Goal: Task Accomplishment & Management: Manage account settings

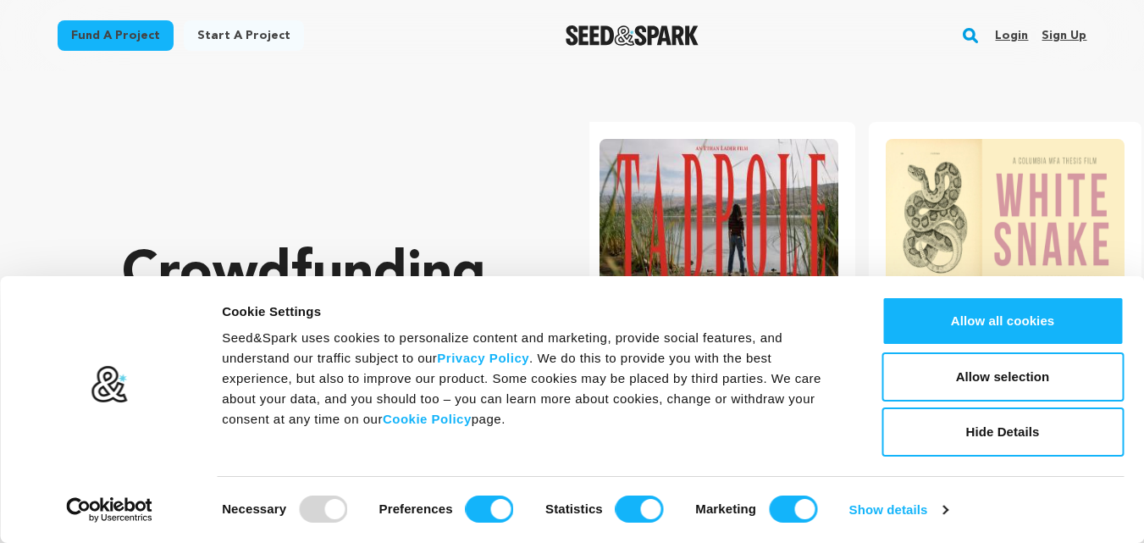
scroll to position [0, 300]
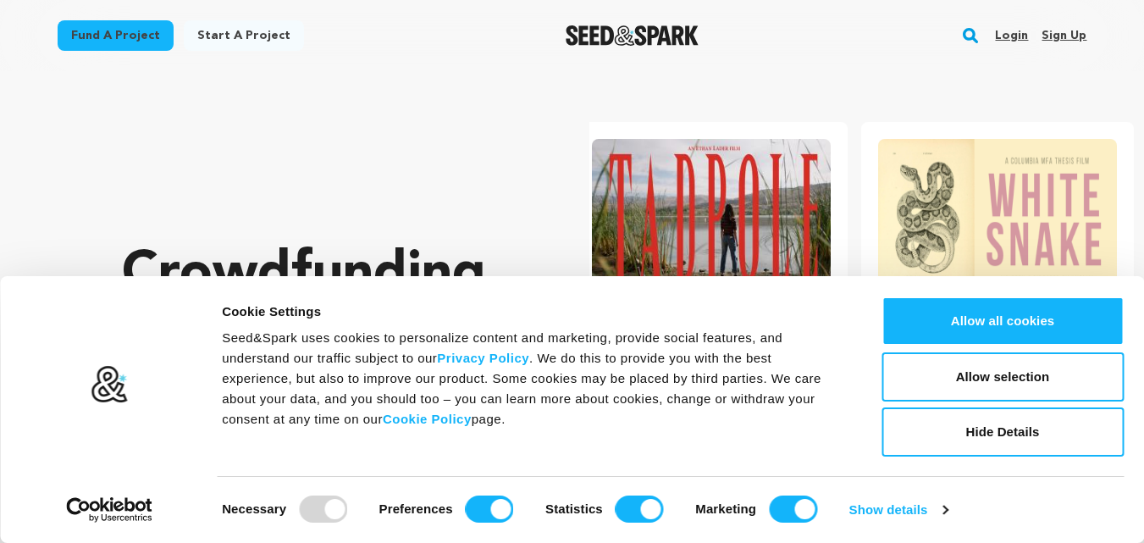
click at [1064, 35] on link "Sign up" at bounding box center [1064, 35] width 45 height 27
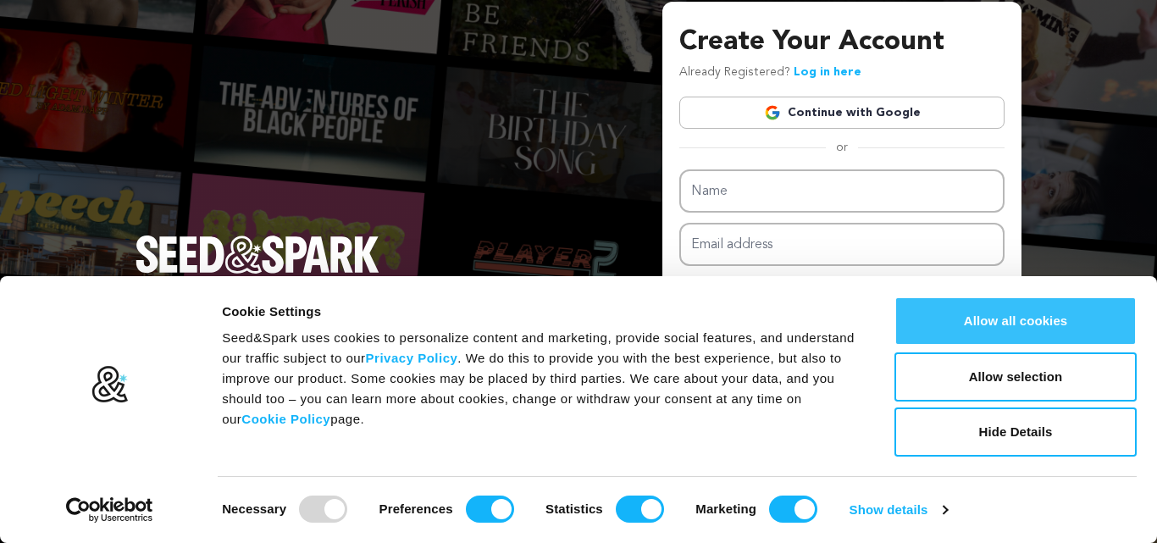
click at [977, 307] on button "Allow all cookies" at bounding box center [1015, 320] width 242 height 49
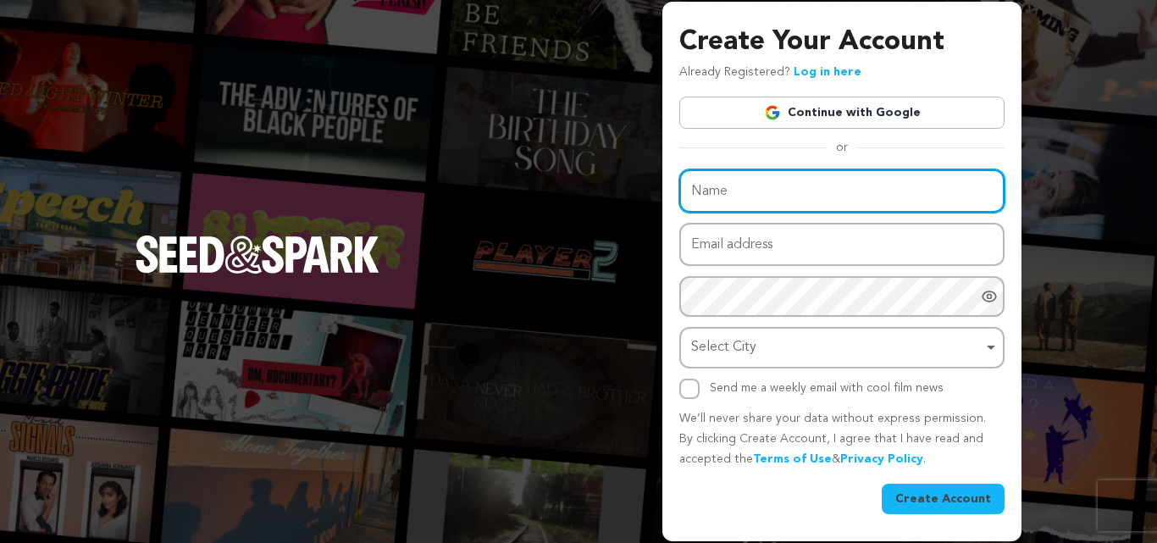
click at [756, 195] on input "Name" at bounding box center [841, 190] width 325 height 43
type input "Astroscience Technologies"
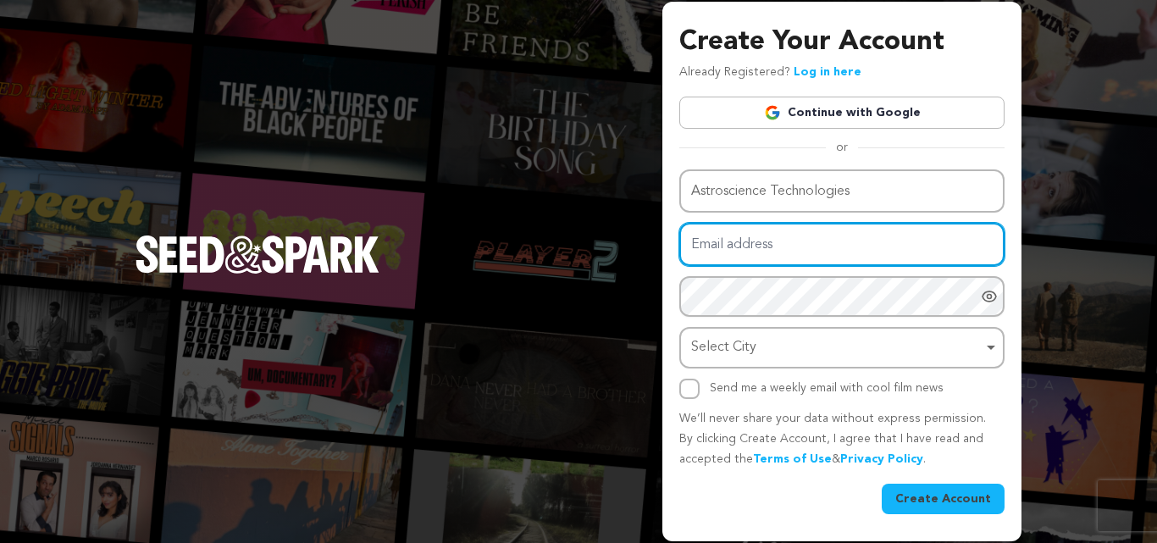
click at [747, 254] on input "Email address" at bounding box center [841, 244] width 325 height 43
type input "seo@astroscience.in"
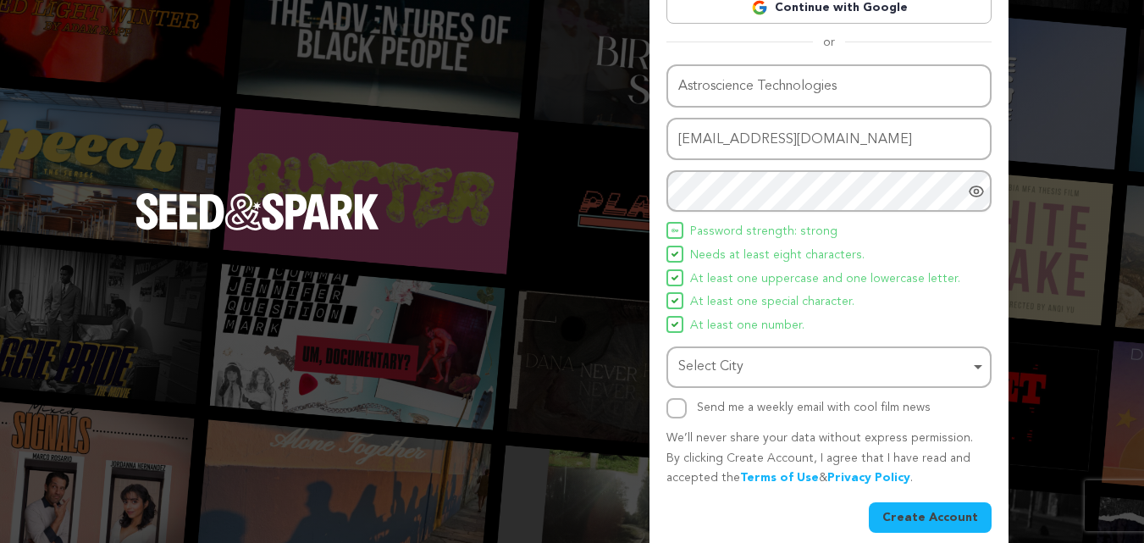
scroll to position [120, 0]
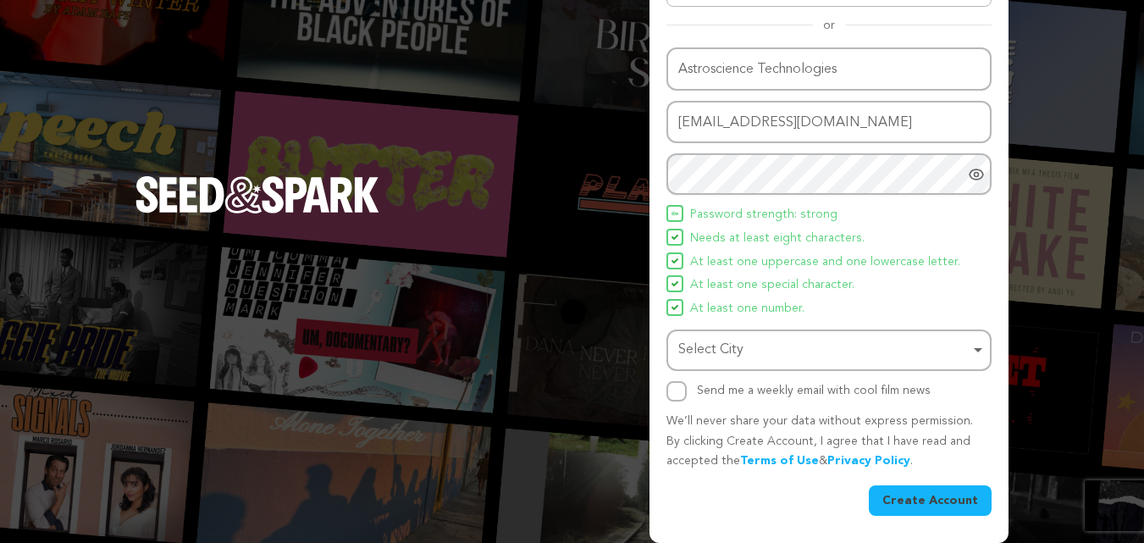
click at [750, 354] on div "Select City Remove item" at bounding box center [823, 350] width 291 height 25
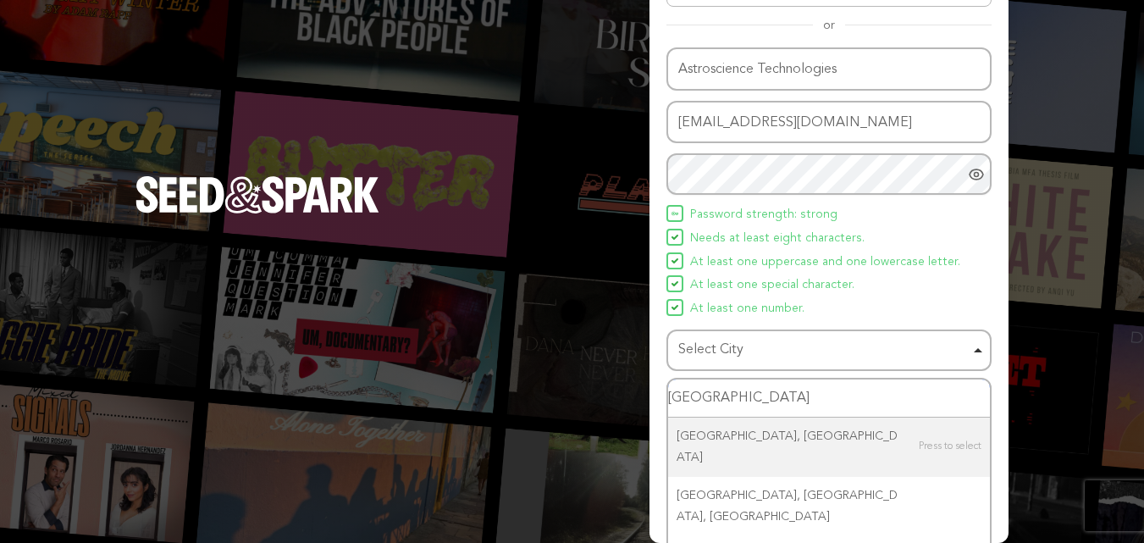
type input "N"
type input "Delhi"
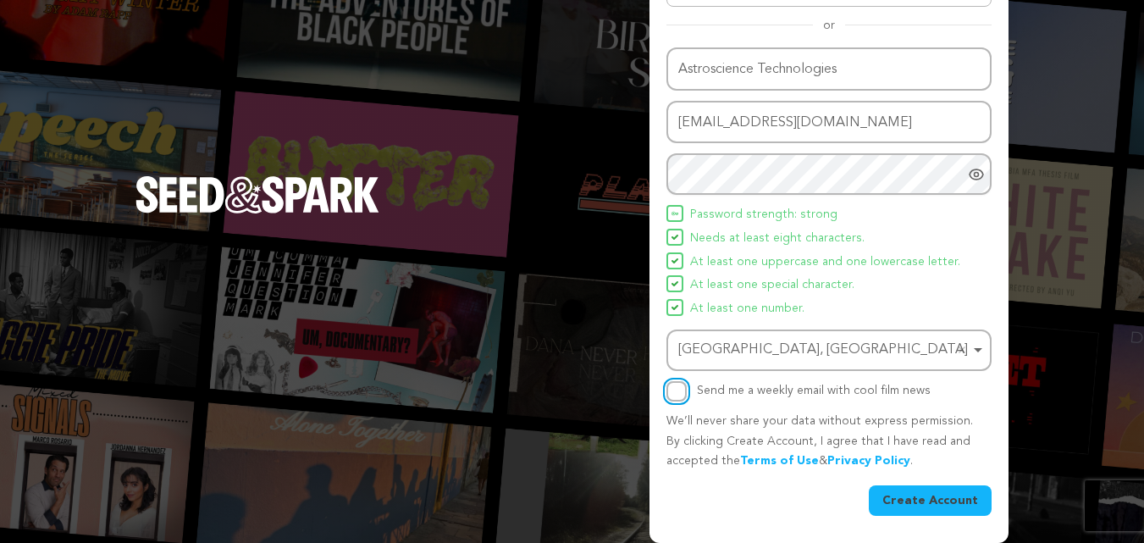
click at [680, 387] on input "Send me a weekly email with cool film news" at bounding box center [677, 391] width 20 height 20
checkbox input "false"
click at [934, 501] on button "Create Account" at bounding box center [930, 500] width 123 height 30
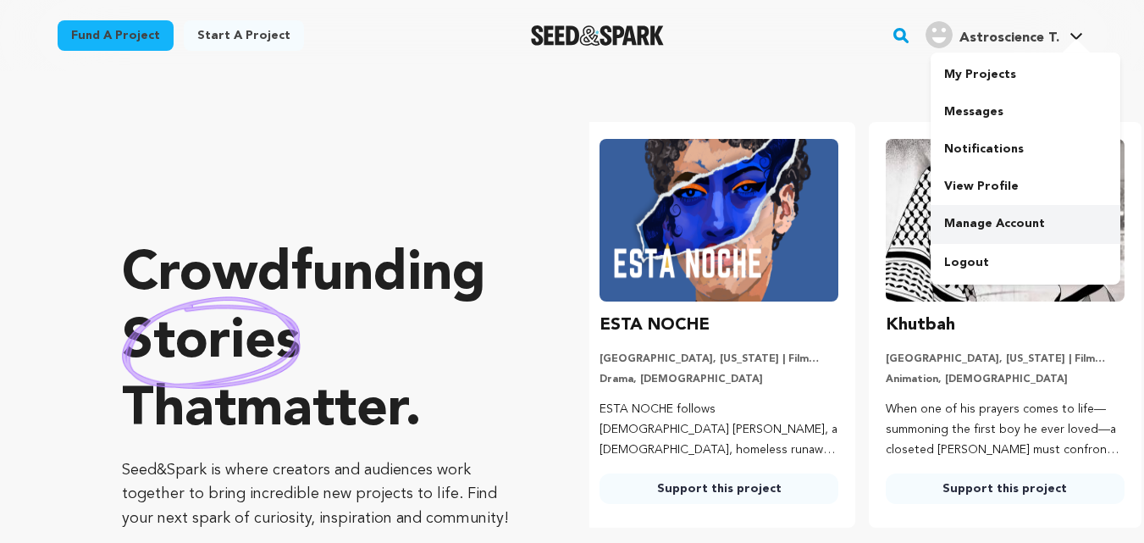
scroll to position [0, 300]
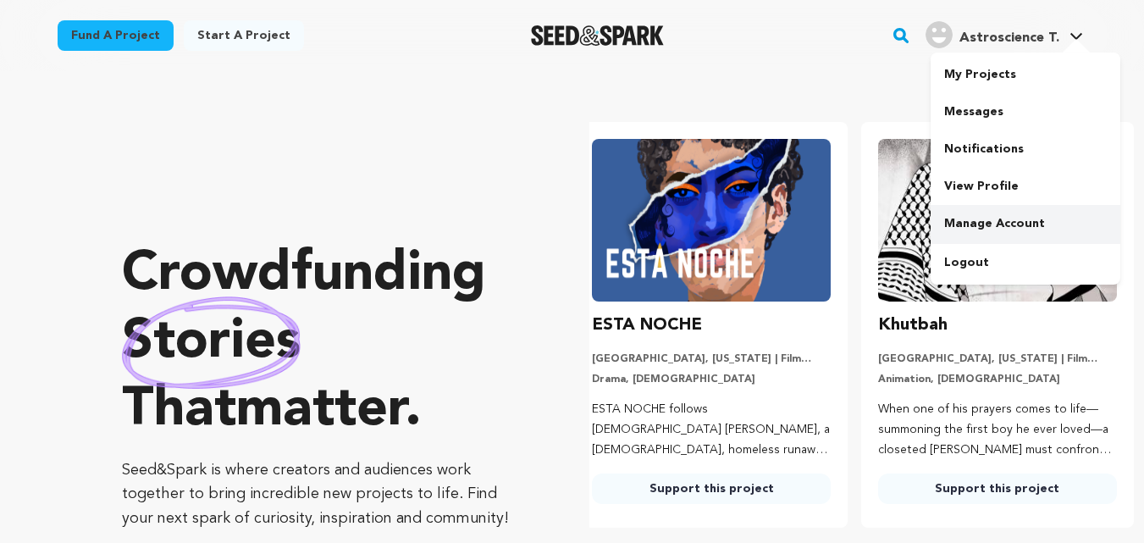
click at [985, 222] on link "Manage Account" at bounding box center [1026, 223] width 190 height 37
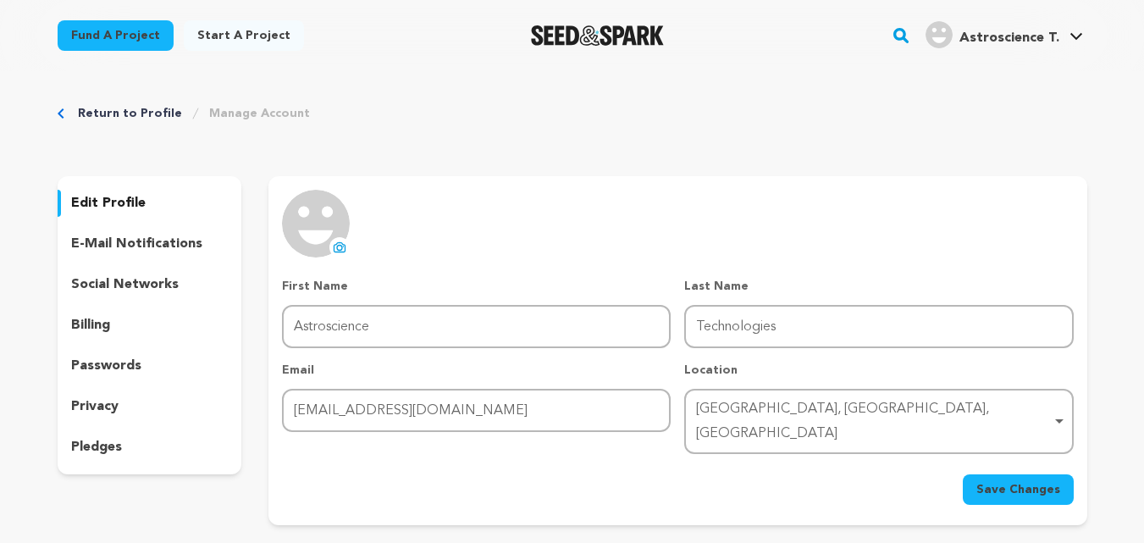
click at [341, 248] on icon at bounding box center [340, 248] width 14 height 14
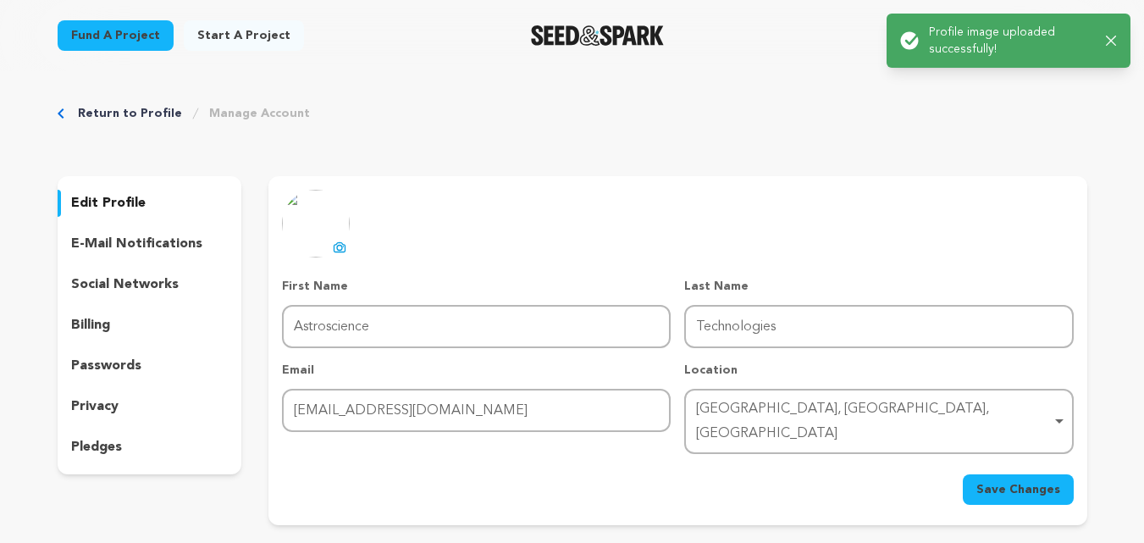
drag, startPoint x: 1008, startPoint y: 468, endPoint x: 642, endPoint y: 471, distance: 365.9
click at [1001, 481] on span "Save Changes" at bounding box center [1019, 489] width 84 height 17
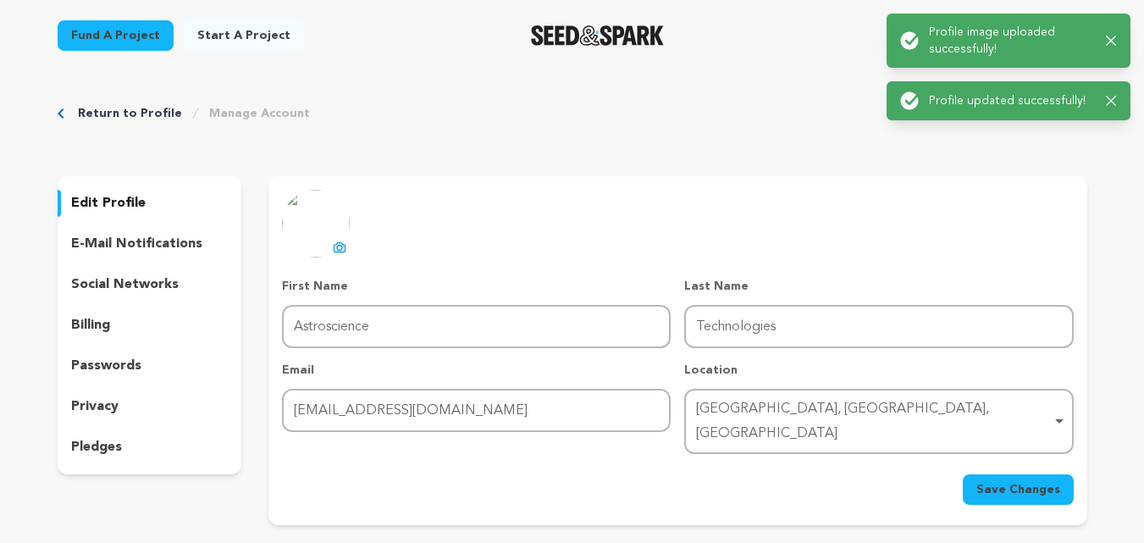
click at [103, 244] on p "e-mail notifications" at bounding box center [136, 244] width 131 height 20
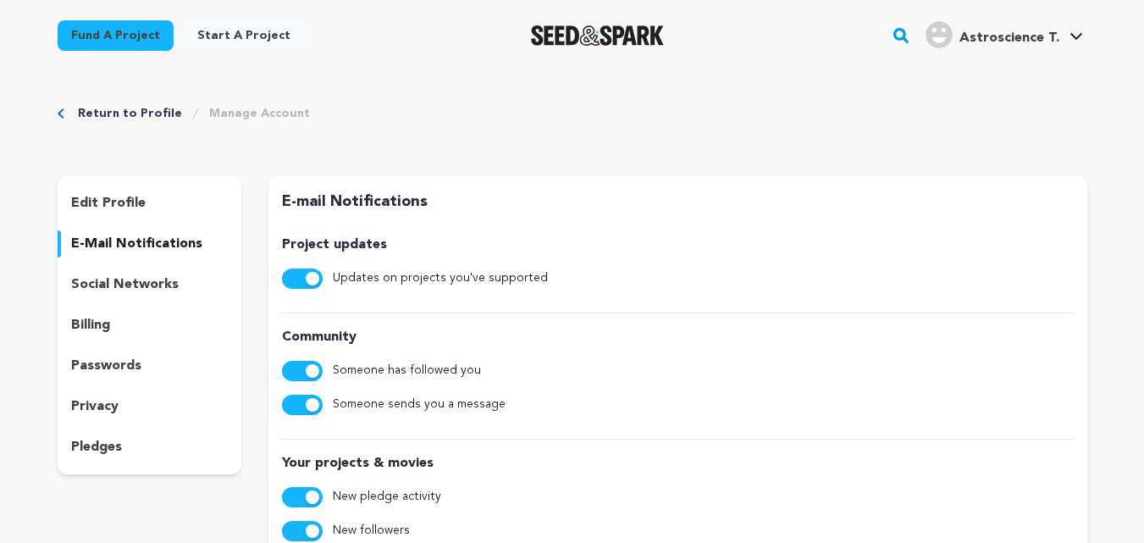
click at [123, 276] on p "social networks" at bounding box center [125, 284] width 108 height 20
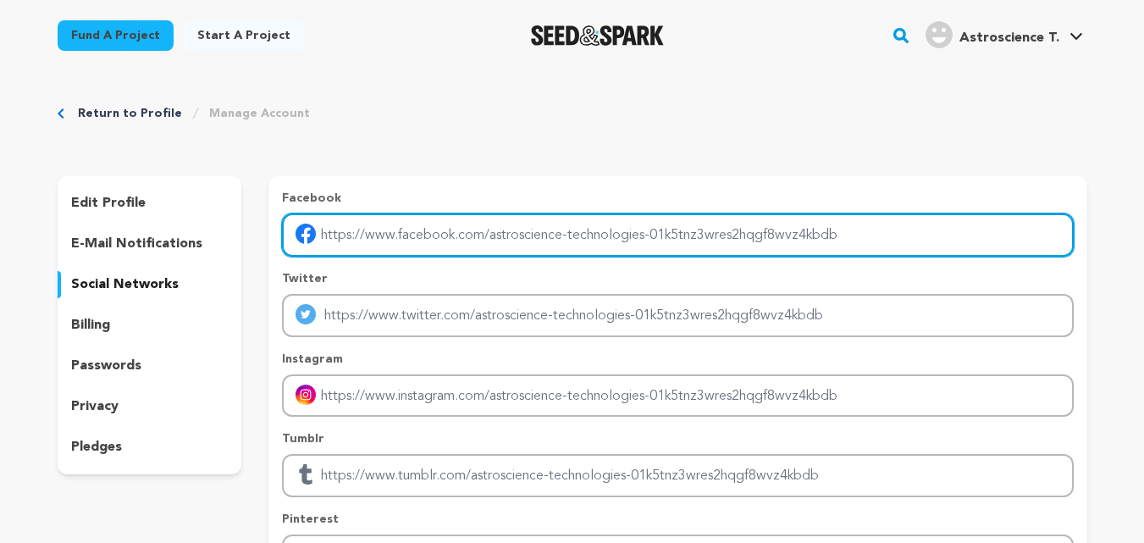
click at [386, 246] on input "Enter facebook profile link" at bounding box center [677, 234] width 791 height 43
click at [407, 234] on input "Enter facebook profile link" at bounding box center [677, 234] width 791 height 43
paste input "https://www.facebook.com/astrosciencetechnologies"
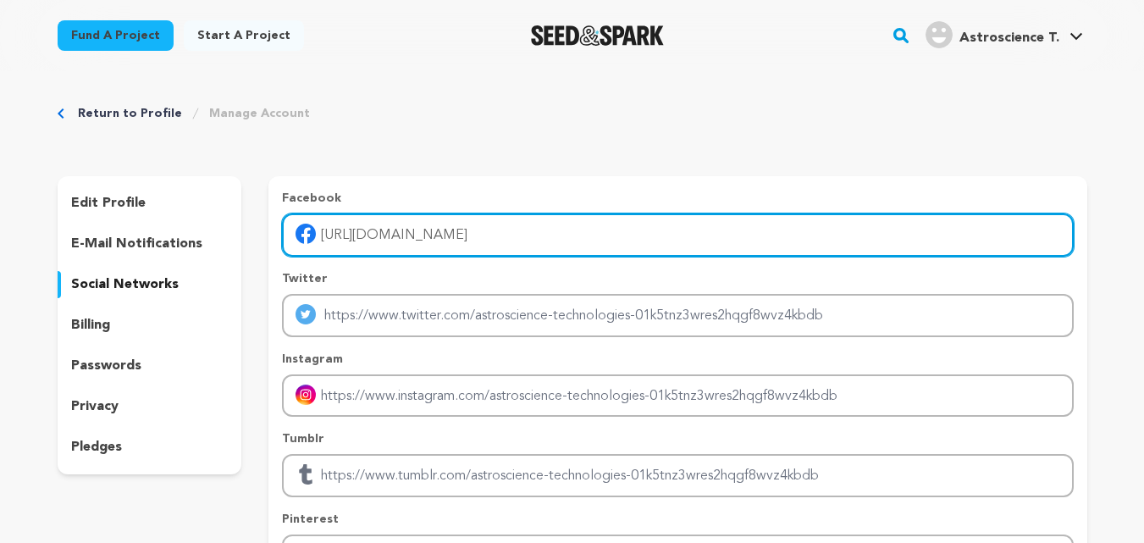
type input "https://www.facebook.com/astrosciencetechnologies"
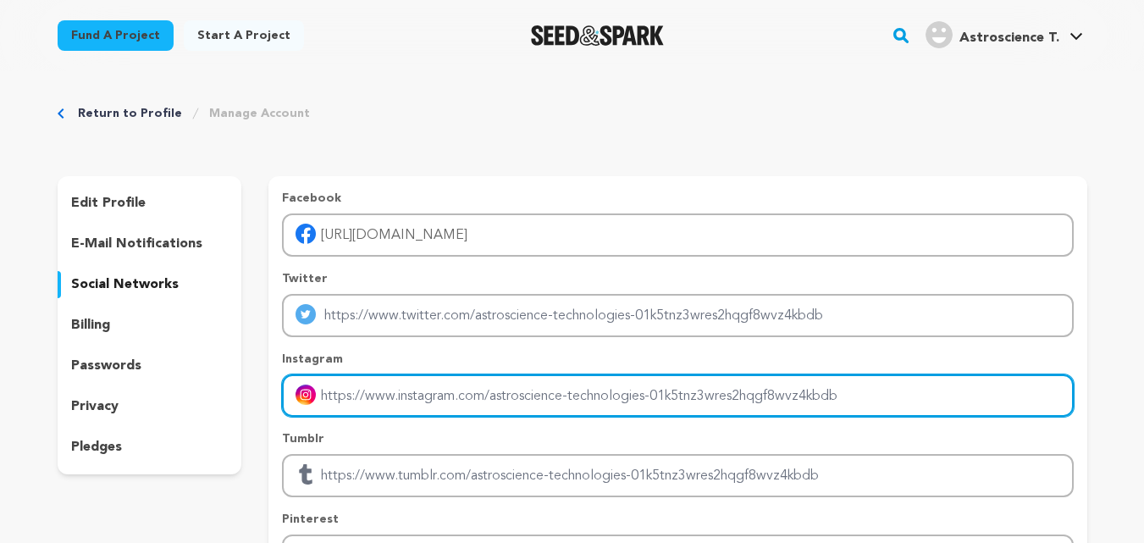
click at [354, 402] on input "Enter instagram handle link" at bounding box center [677, 395] width 791 height 43
paste input "https://www.instagram.com/astrosciencetechnologies"
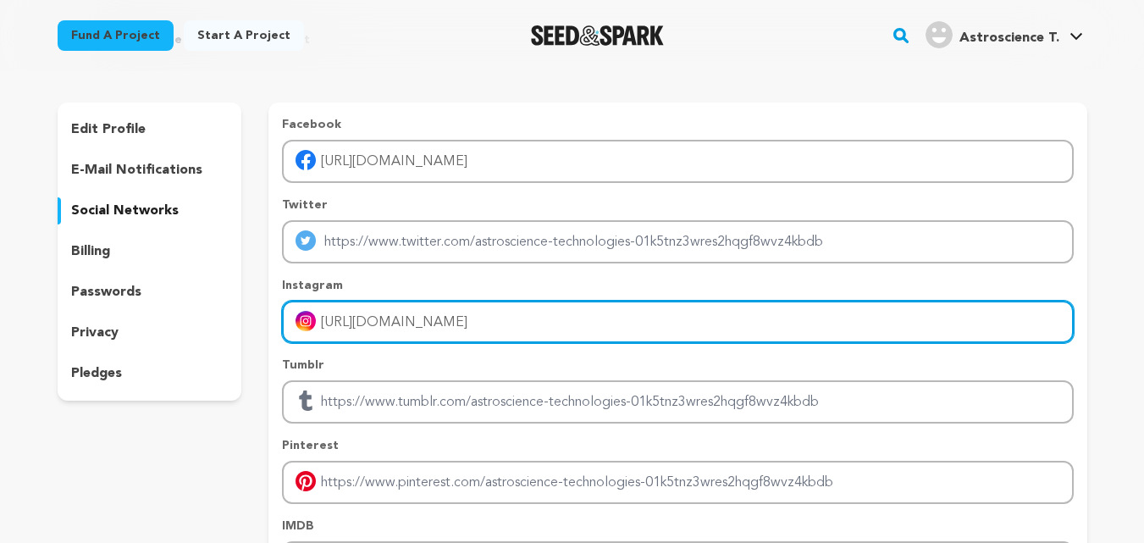
scroll to position [169, 0]
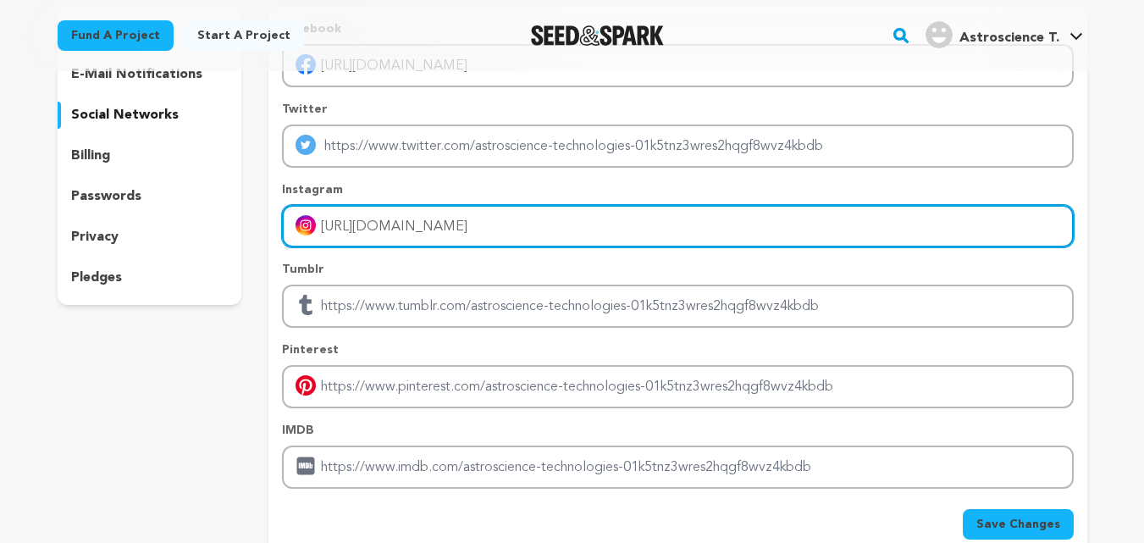
type input "https://www.instagram.com/astrosciencetechnologies"
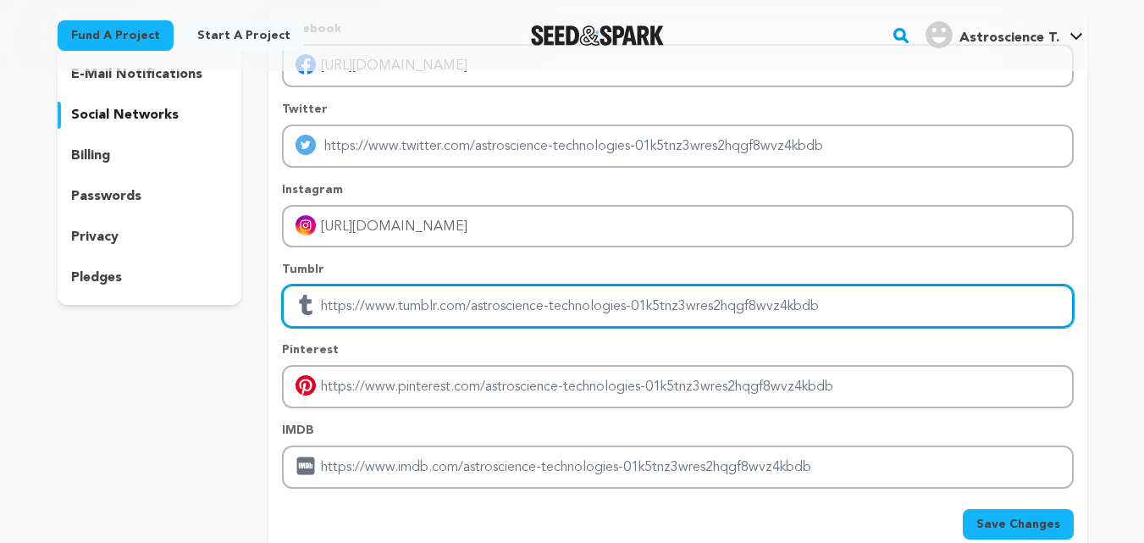
click at [394, 309] on input "Enter tubmlr profile link" at bounding box center [677, 306] width 791 height 43
paste input "https://www.tumblr.com/astrosciencegurudevgdvashist"
type input "https://www.tumblr.com/astrosciencegurudevgdvashist"
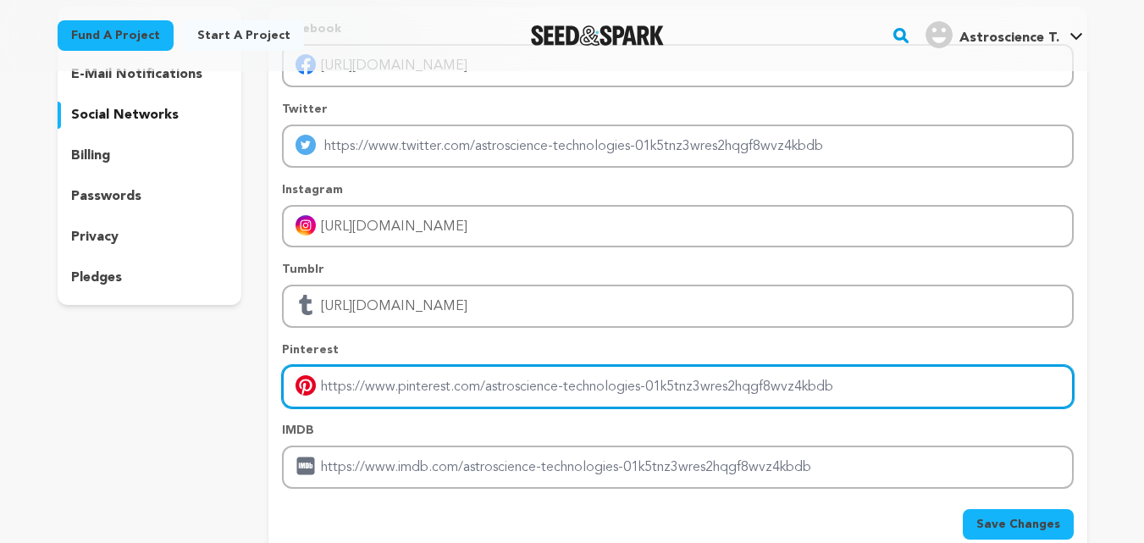
paste input "https://in.pinterest.com/astrosciencetechnologies/"
type input "https://in.pinterest.com/astrosciencetechnologies/"
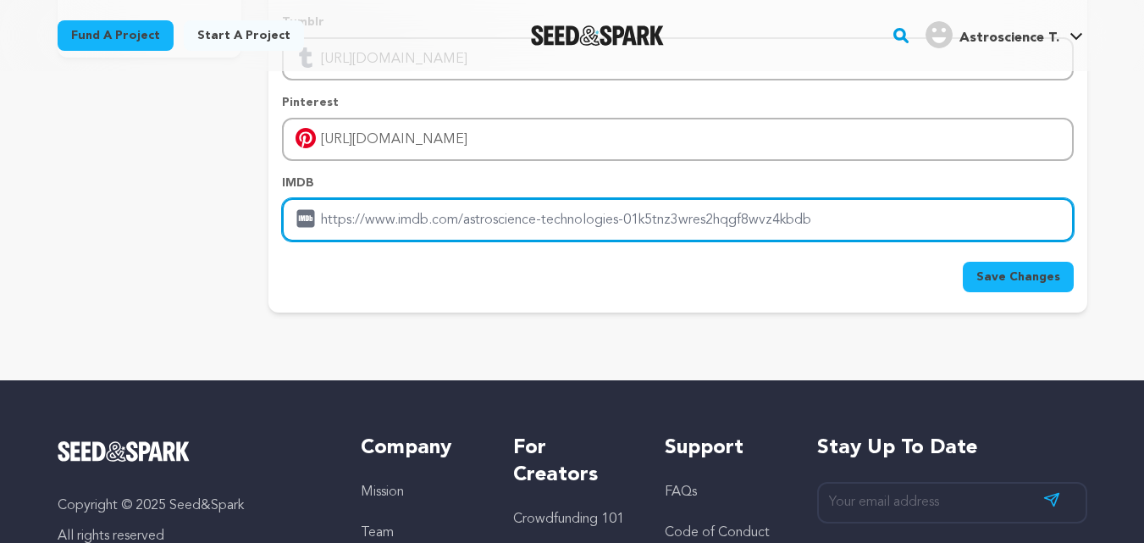
scroll to position [423, 0]
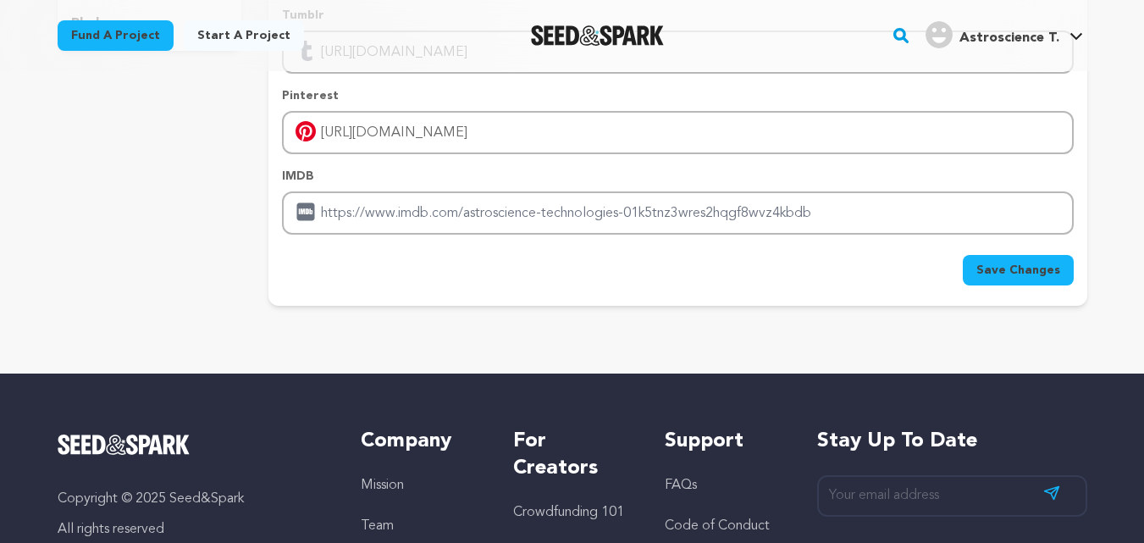
click at [996, 260] on button "Save Changes" at bounding box center [1018, 270] width 111 height 30
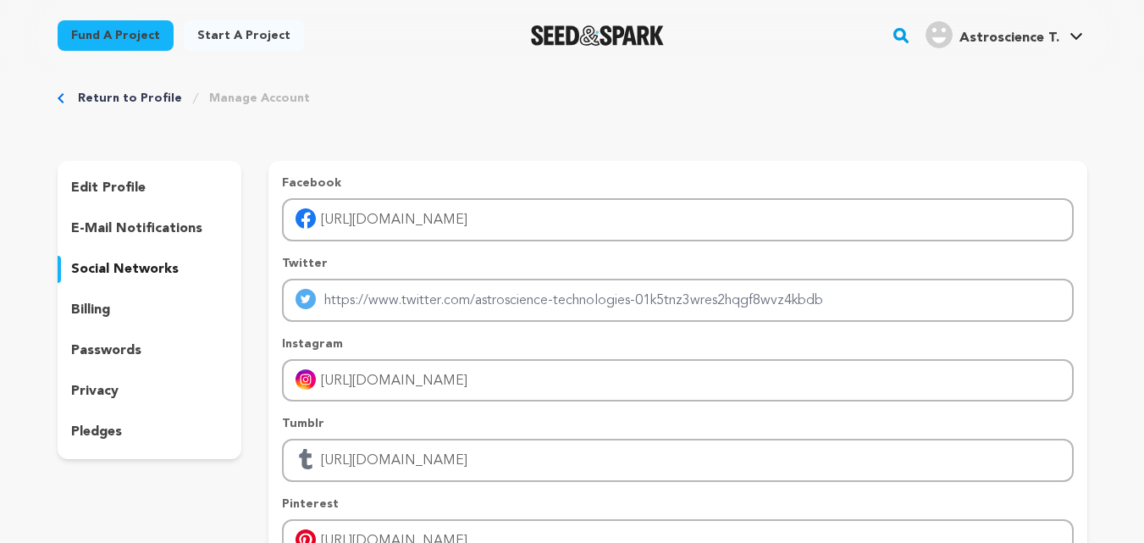
scroll to position [0, 0]
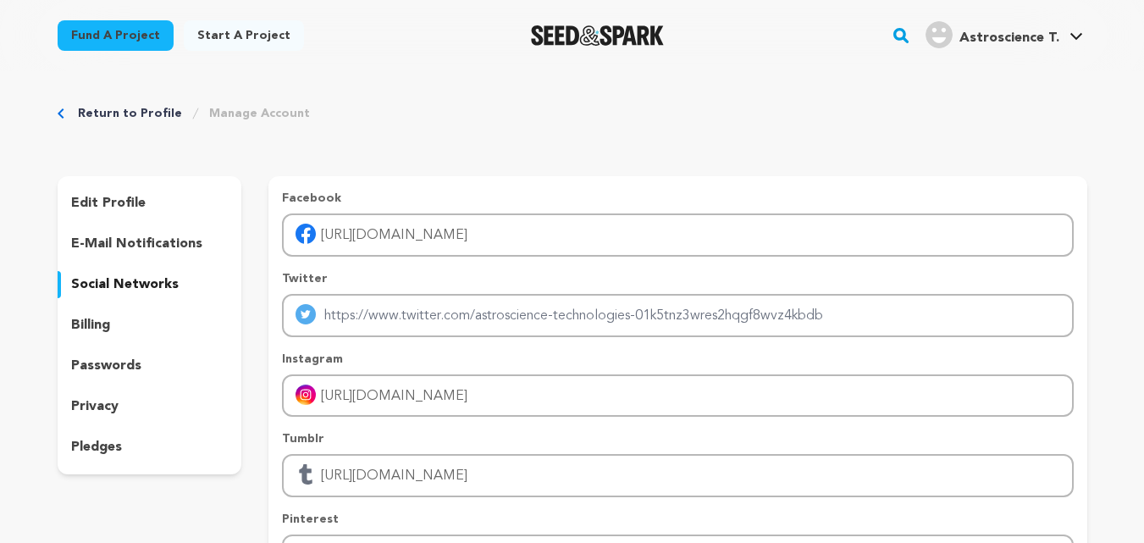
click at [106, 204] on p "edit profile" at bounding box center [108, 203] width 75 height 20
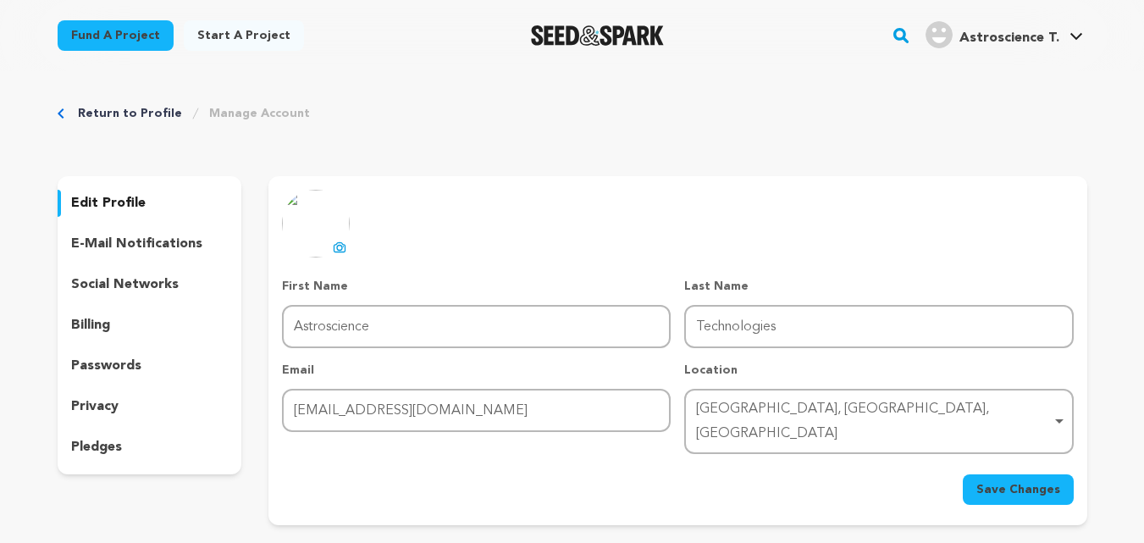
click at [106, 204] on p "edit profile" at bounding box center [108, 203] width 75 height 20
click at [1026, 36] on span "Astroscience T." at bounding box center [1010, 38] width 100 height 14
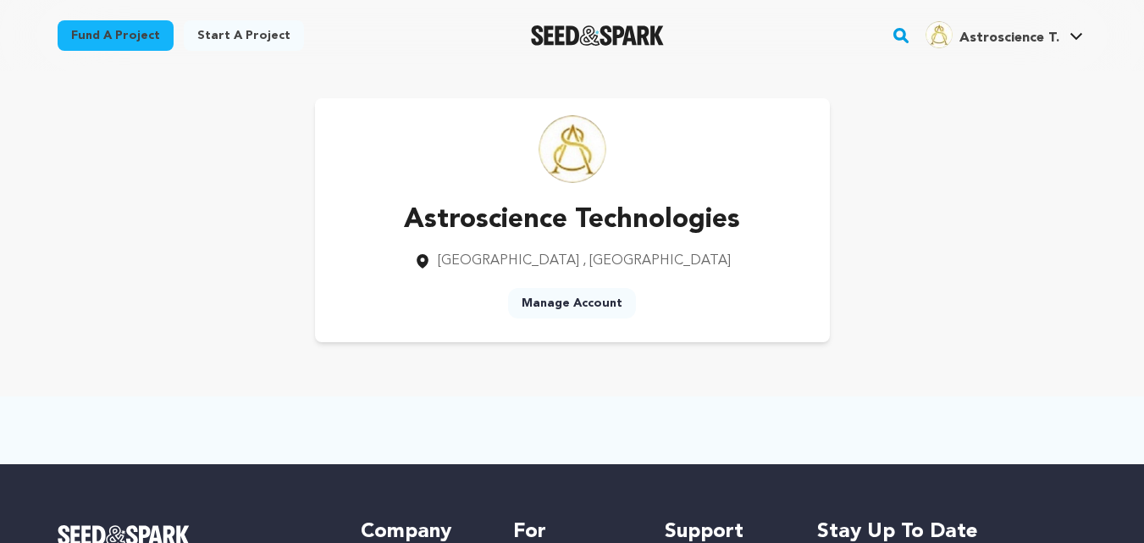
click at [244, 40] on link "Start a project" at bounding box center [244, 35] width 120 height 30
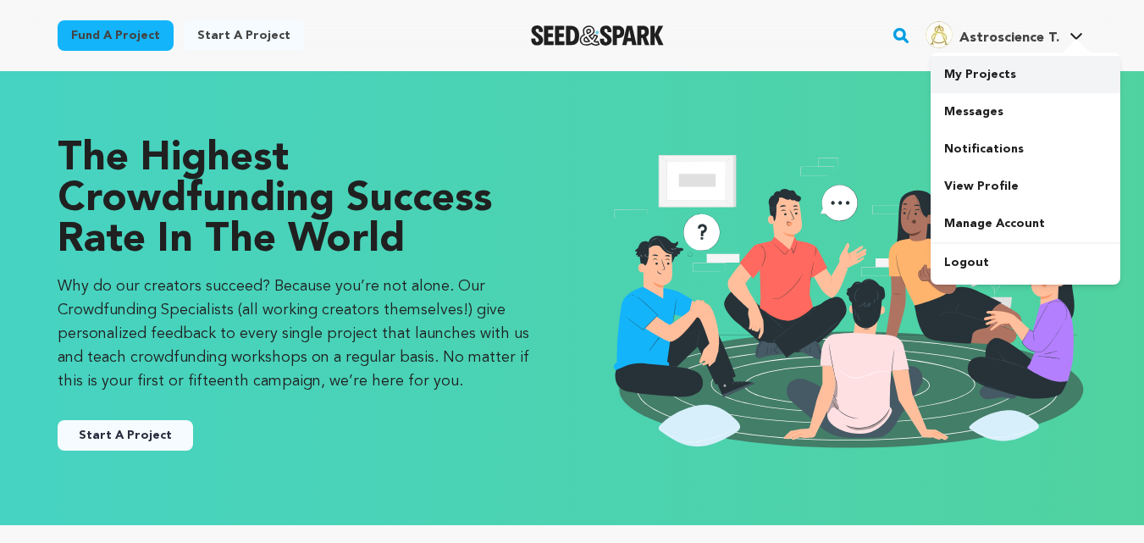
click at [989, 73] on link "My Projects" at bounding box center [1026, 74] width 190 height 37
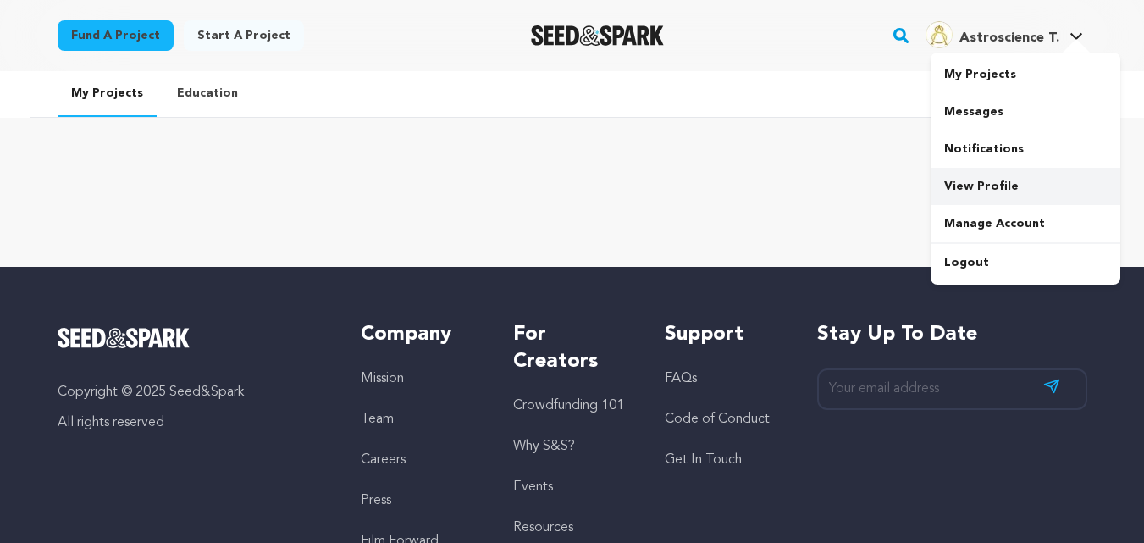
click at [977, 187] on link "View Profile" at bounding box center [1026, 186] width 190 height 37
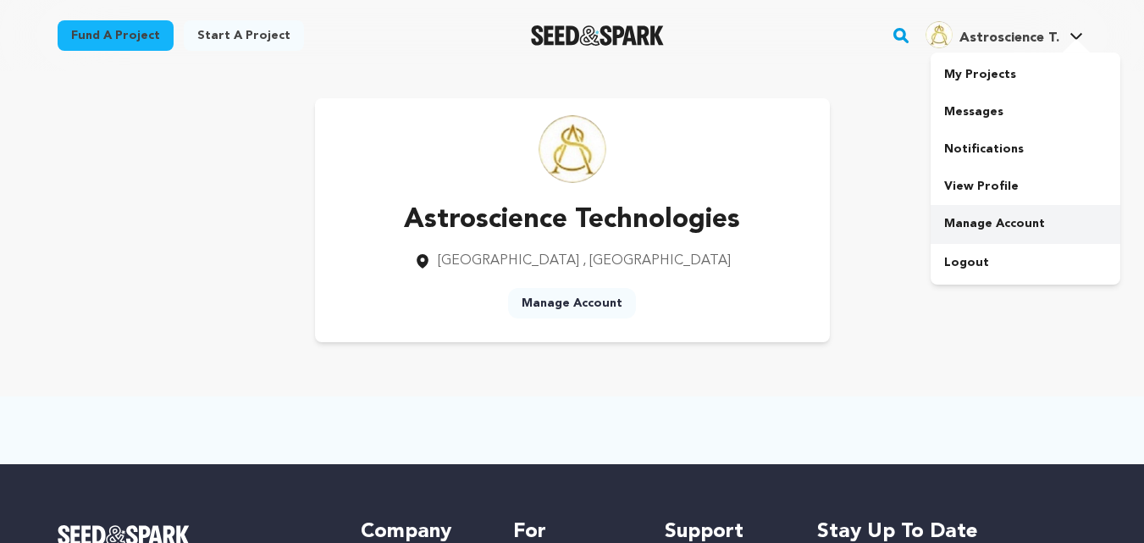
click at [982, 220] on link "Manage Account" at bounding box center [1026, 223] width 190 height 37
